Goal: Task Accomplishment & Management: Use online tool/utility

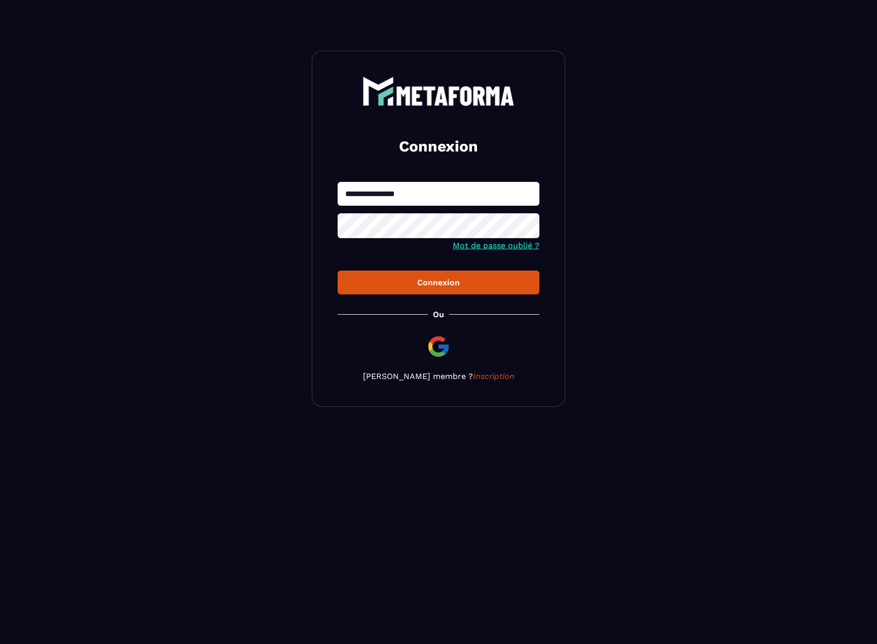
click at [441, 197] on input "**********" at bounding box center [438, 194] width 202 height 24
type input "**********"
click at [413, 290] on button "Connexion" at bounding box center [438, 283] width 202 height 24
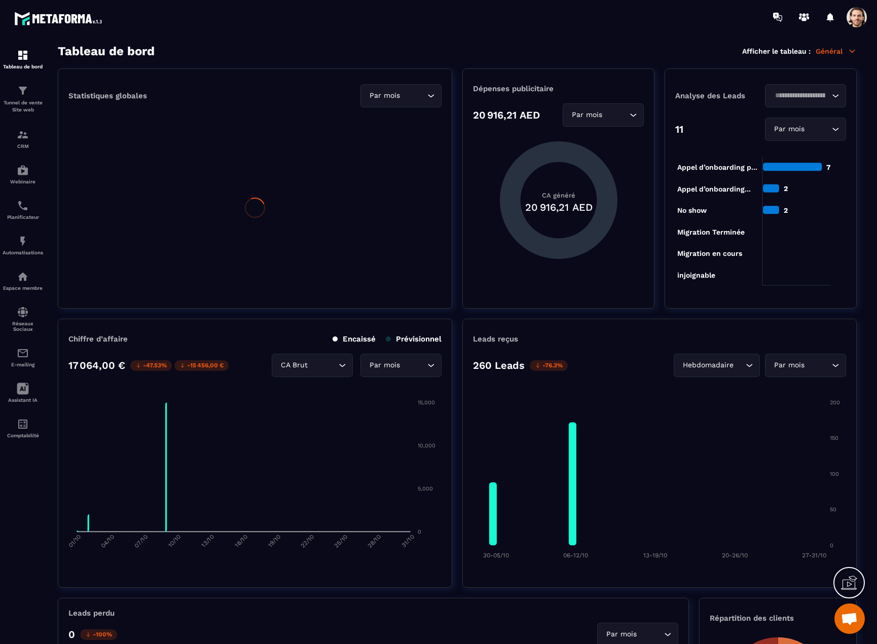
click at [863, 20] on span at bounding box center [856, 17] width 20 height 20
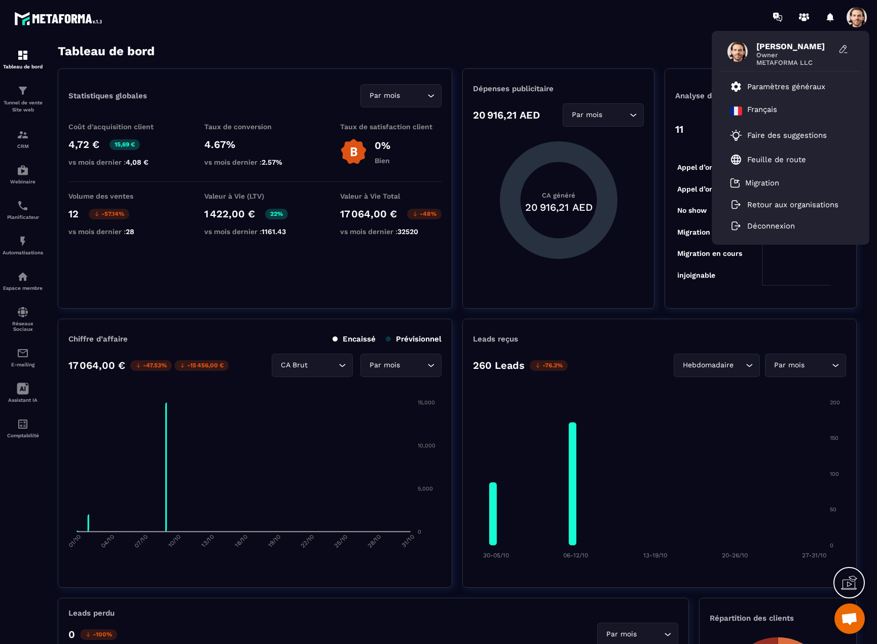
click at [863, 20] on span at bounding box center [856, 17] width 20 height 20
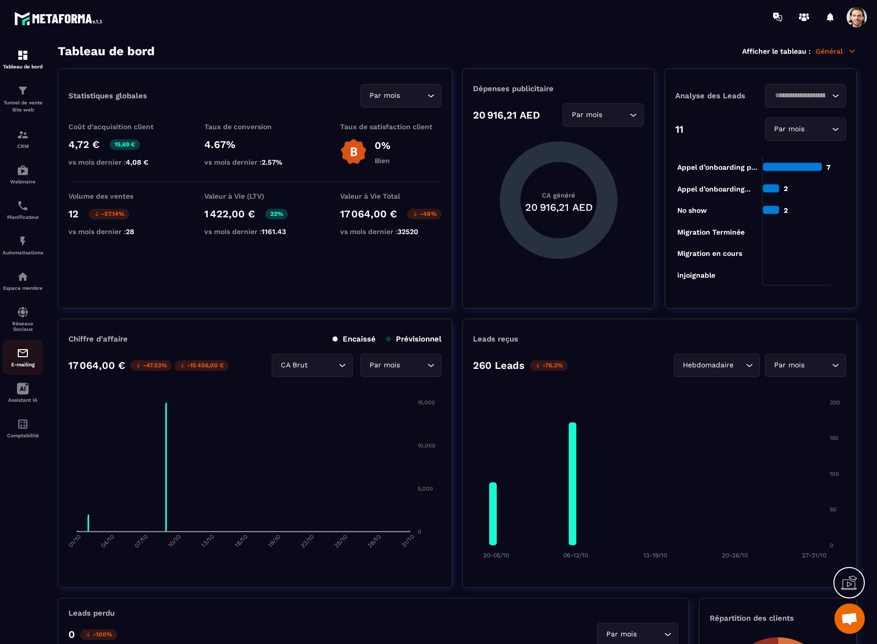
click at [18, 361] on div "E-mailing" at bounding box center [23, 357] width 41 height 20
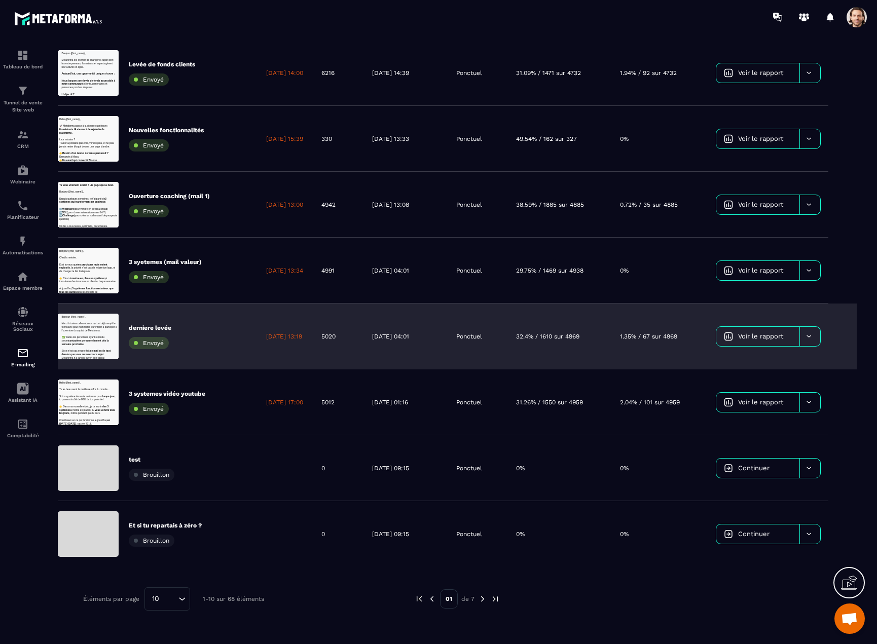
scroll to position [237, 0]
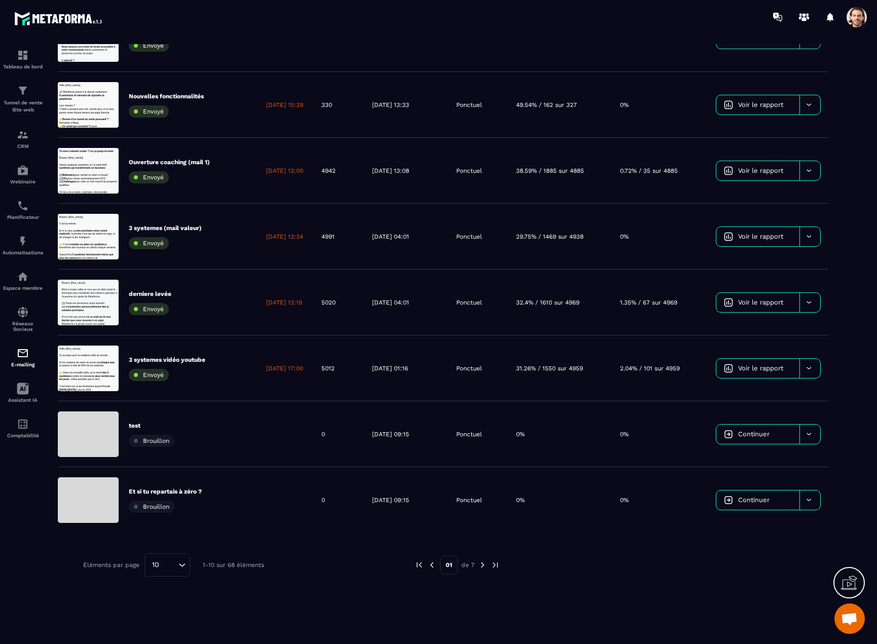
drag, startPoint x: 756, startPoint y: 434, endPoint x: 623, endPoint y: 426, distance: 133.0
click at [756, 434] on span "Continuer" at bounding box center [753, 434] width 31 height 8
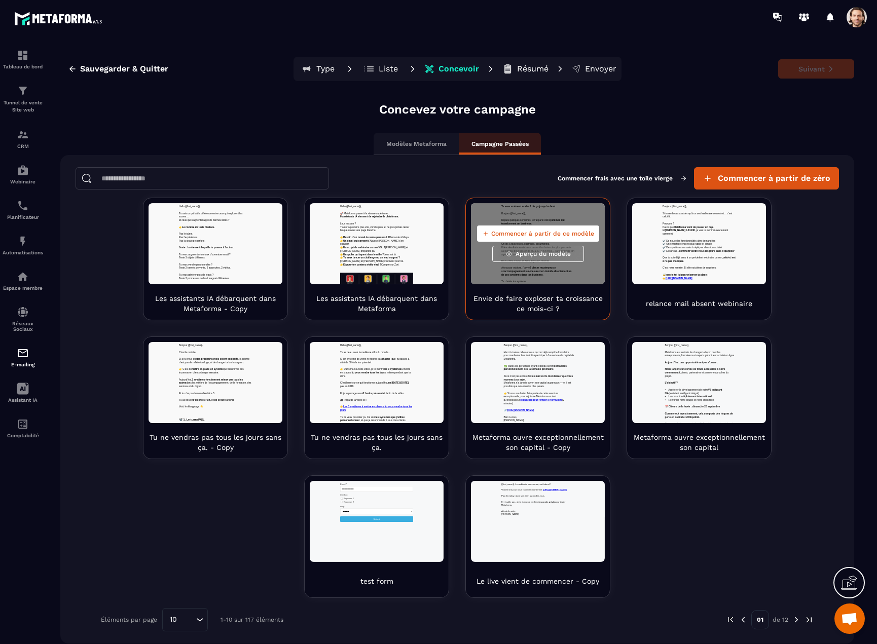
click at [539, 253] on span "Aperçu du modèle" at bounding box center [542, 254] width 55 height 8
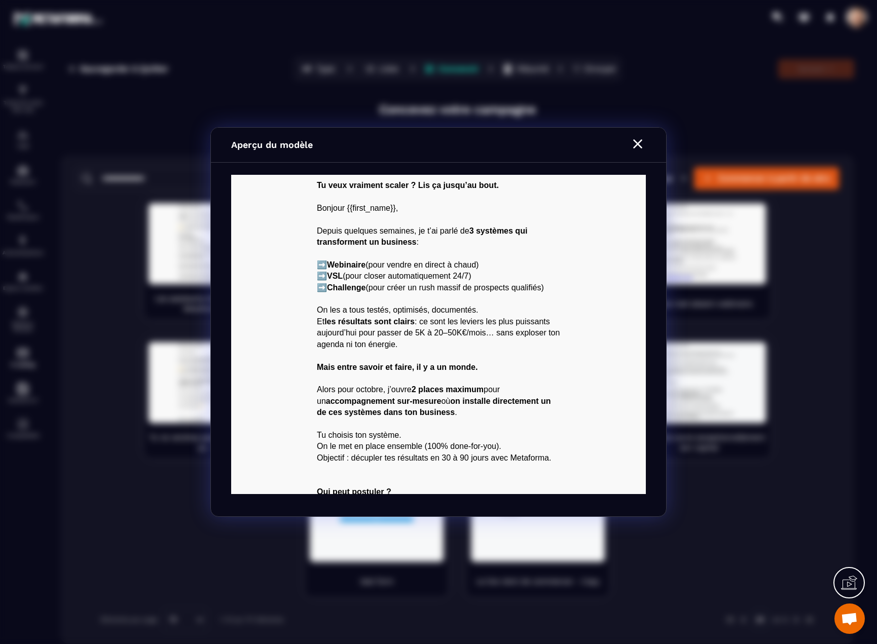
scroll to position [202, 0]
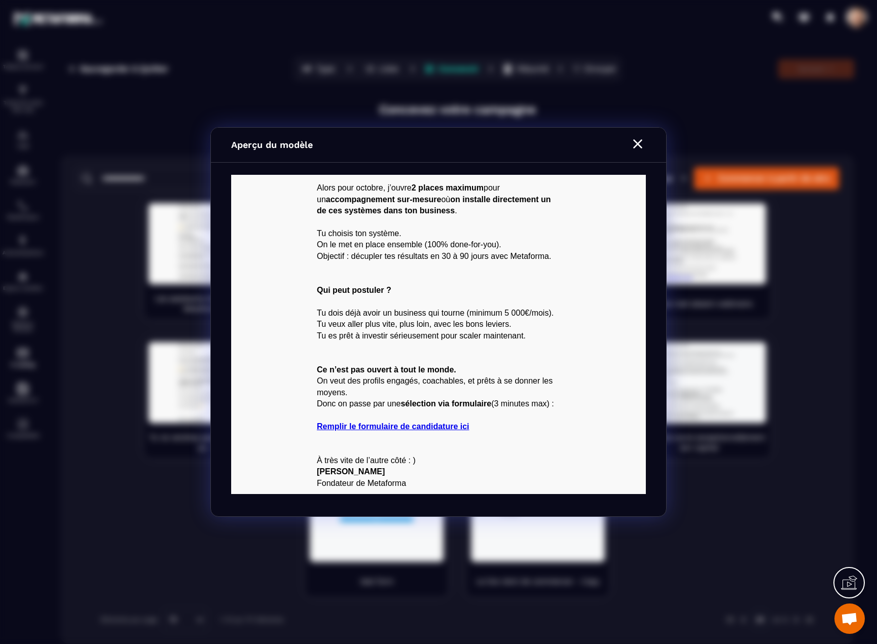
click at [636, 145] on icon "Modal window" at bounding box center [637, 143] width 9 height 9
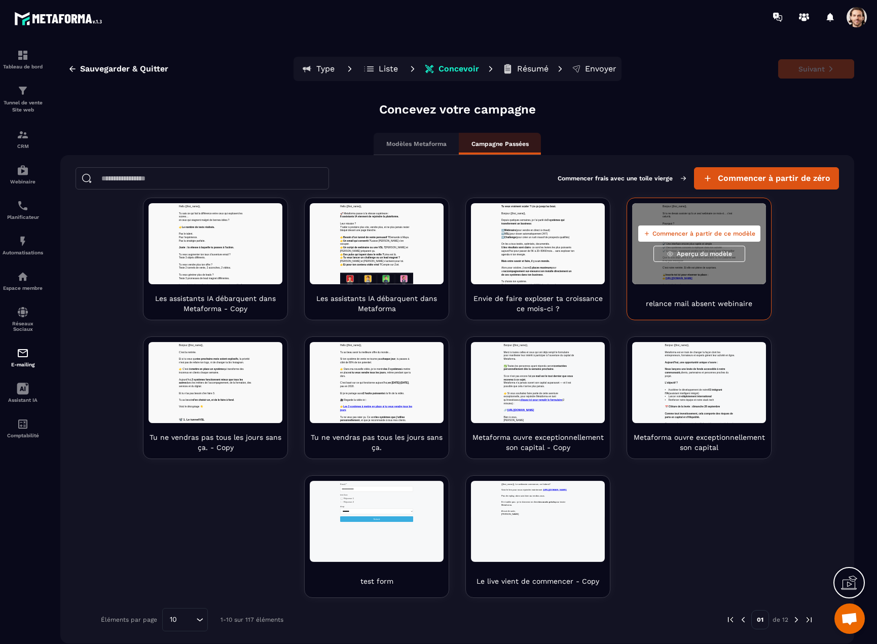
click at [681, 256] on span "Aperçu du modèle" at bounding box center [703, 254] width 55 height 8
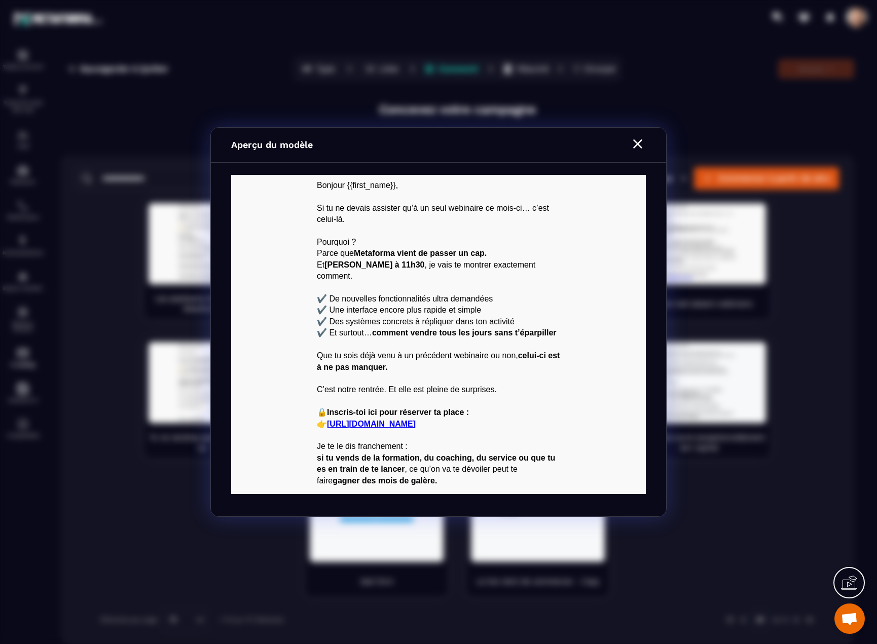
scroll to position [0, 0]
click at [636, 143] on icon "Modal window" at bounding box center [637, 144] width 16 height 16
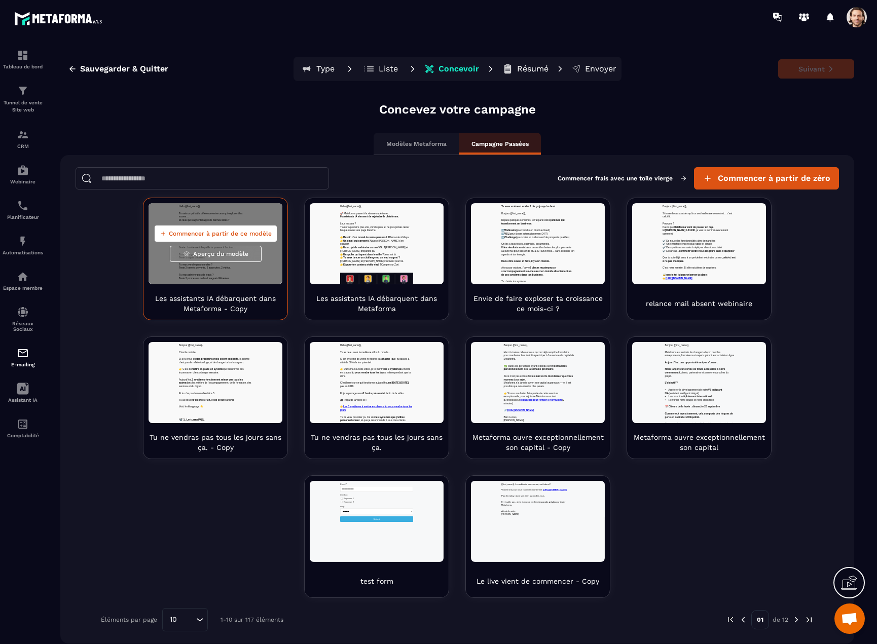
click at [225, 258] on button "Aperçu du modèle" at bounding box center [216, 254] width 92 height 16
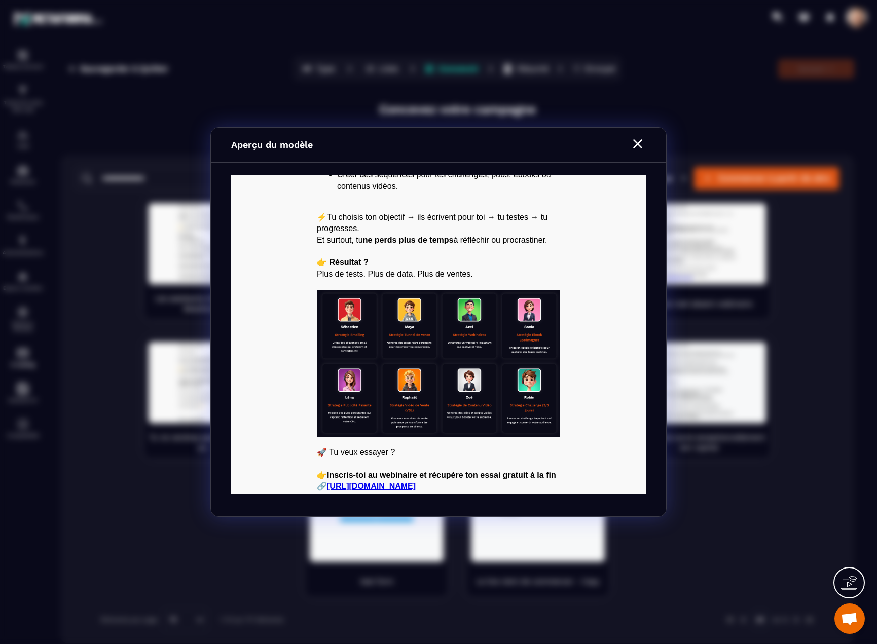
click at [640, 146] on icon "Modal window" at bounding box center [637, 144] width 16 height 16
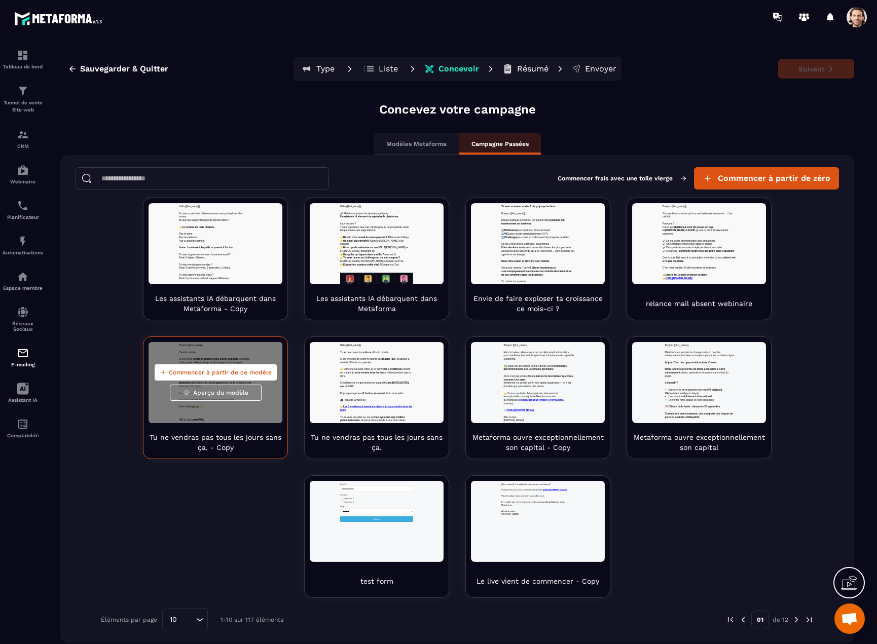
click at [211, 396] on span "Aperçu du modèle" at bounding box center [220, 393] width 55 height 8
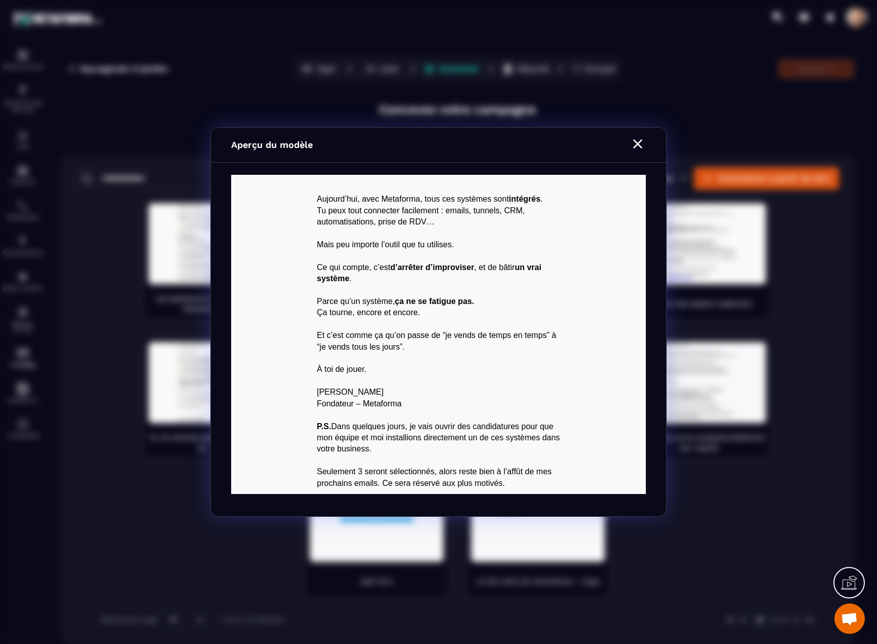
click at [637, 141] on icon "Modal window" at bounding box center [637, 144] width 16 height 16
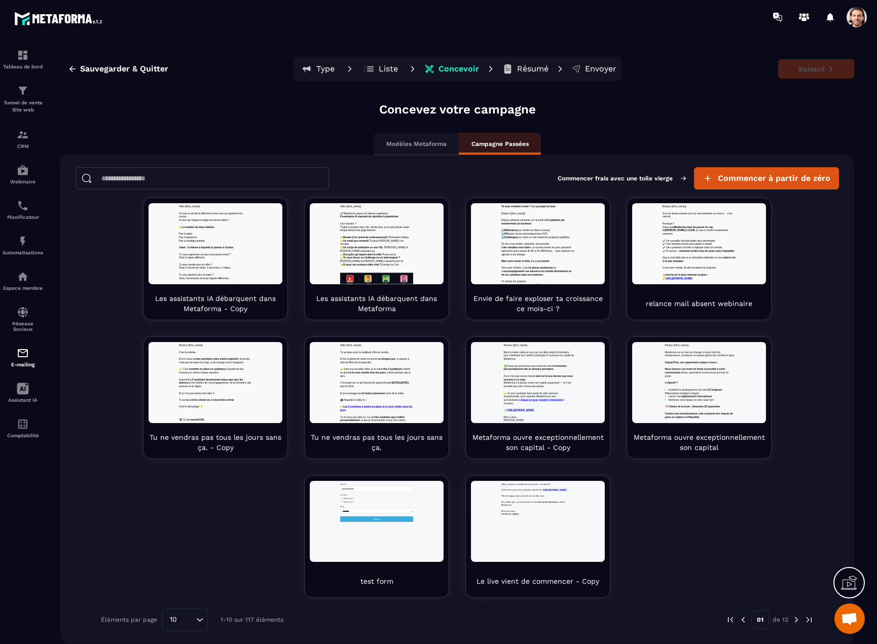
click at [860, 21] on span at bounding box center [856, 17] width 20 height 20
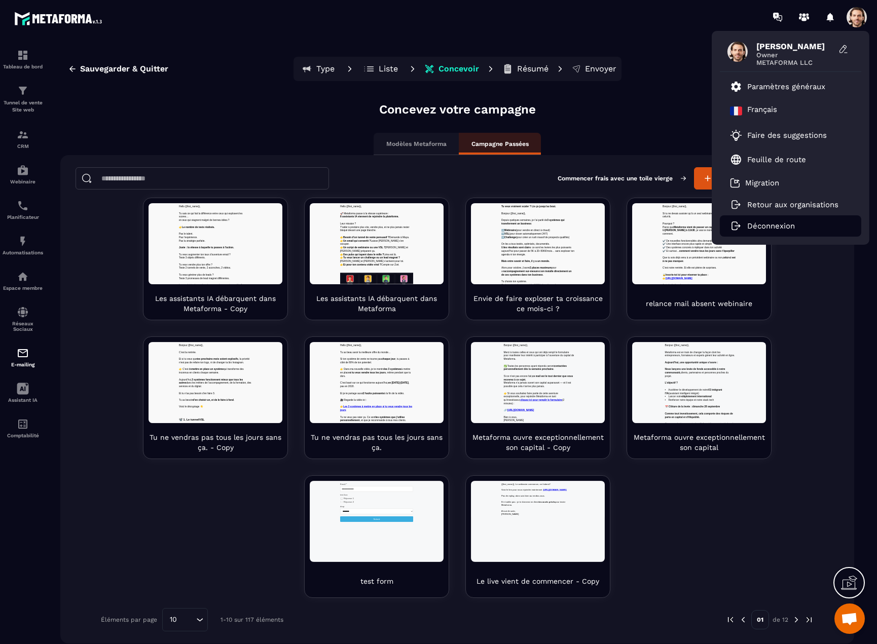
click at [759, 232] on li "Déconnexion" at bounding box center [789, 225] width 141 height 21
